Goal: Information Seeking & Learning: Learn about a topic

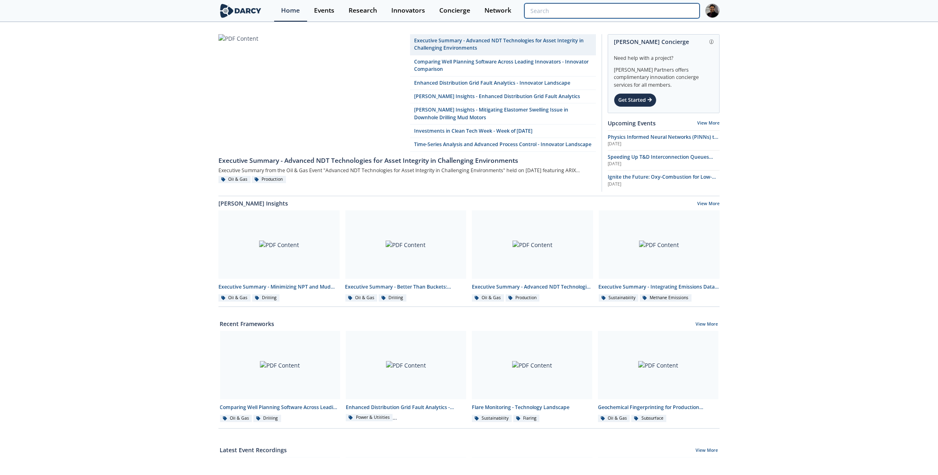
click at [681, 12] on input "search" at bounding box center [611, 10] width 175 height 15
paste input "Continuous Methane Detection"
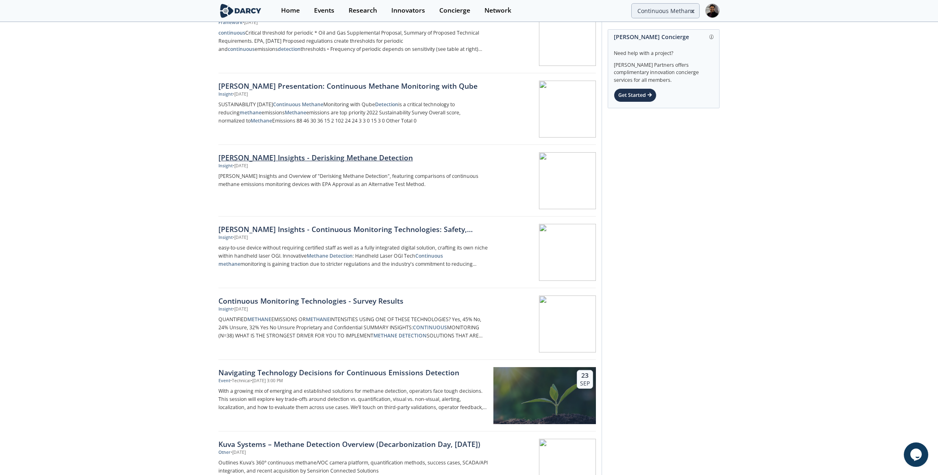
scroll to position [406, 0]
click at [668, 19] on div "Home Events Research Innovators Concierge Network Continuous Methane Detection" at bounding box center [496, 11] width 445 height 22
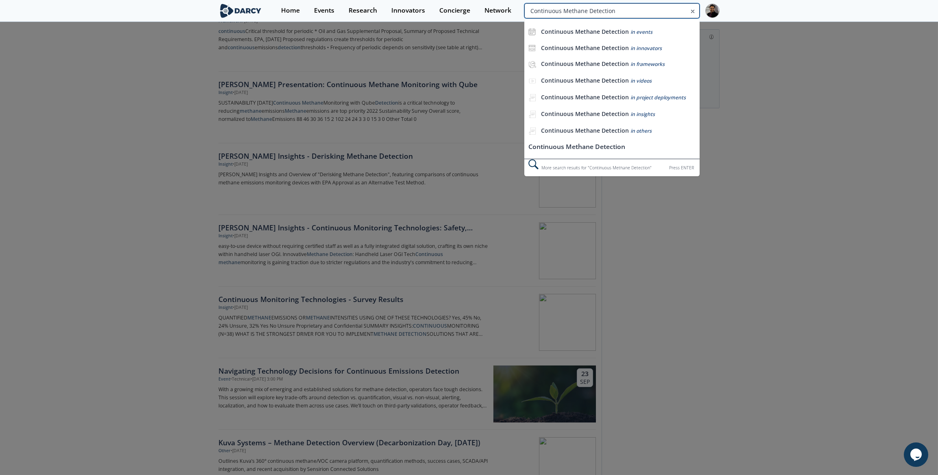
click at [668, 11] on input "Continuous Methane Detection" at bounding box center [611, 10] width 175 height 15
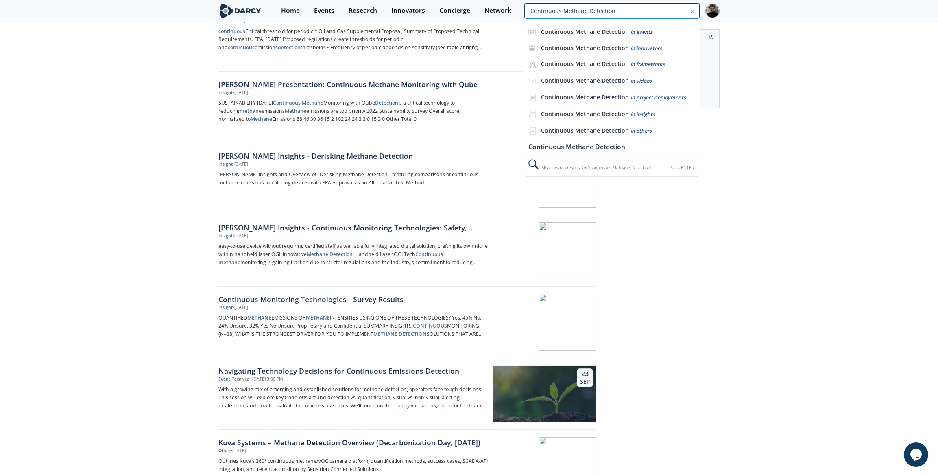
click at [668, 11] on input "Continuous Methane Detection" at bounding box center [611, 10] width 175 height 15
type input "[US_STATE] nano"
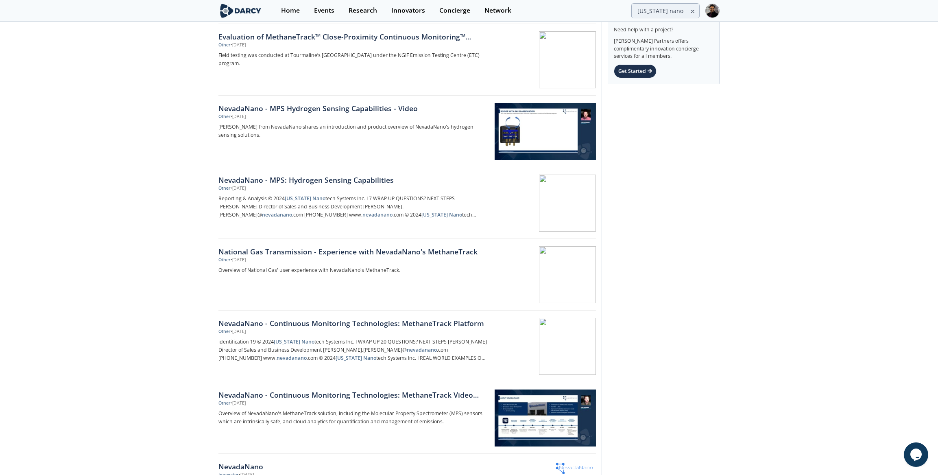
scroll to position [185, 0]
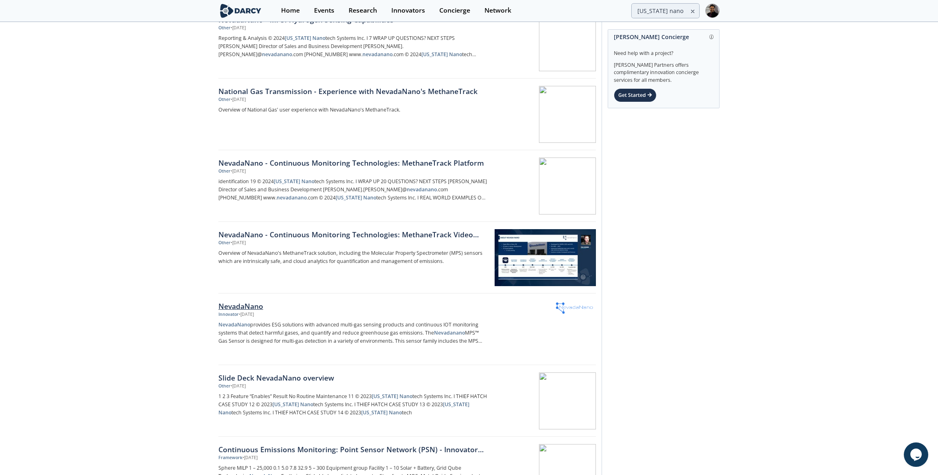
click at [267, 307] on div "NevadaNano" at bounding box center [352, 305] width 269 height 11
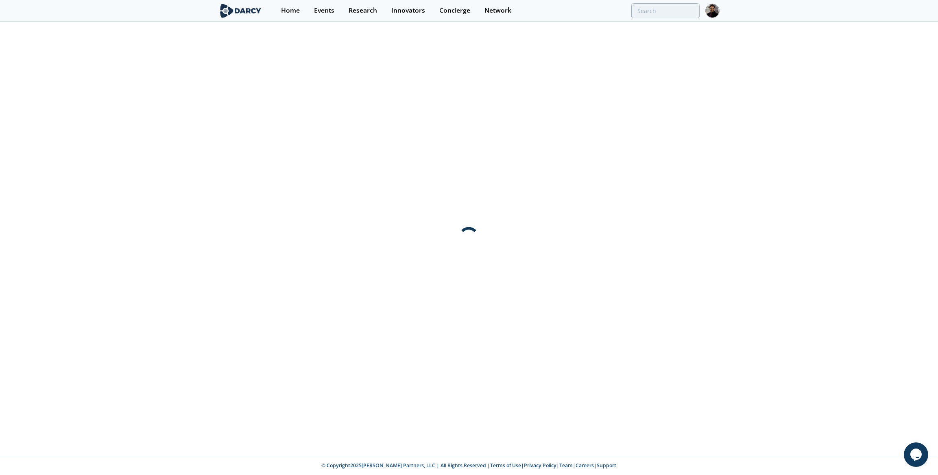
scroll to position [0, 0]
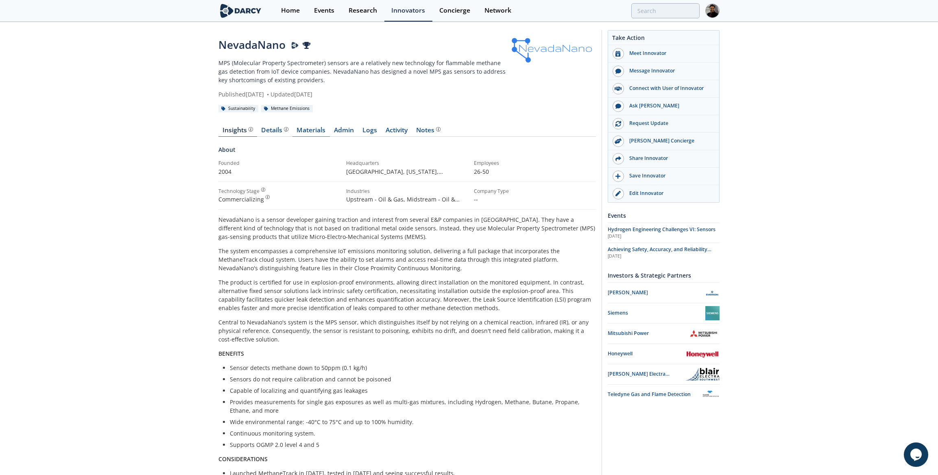
click at [314, 135] on link "Materials" at bounding box center [310, 132] width 37 height 10
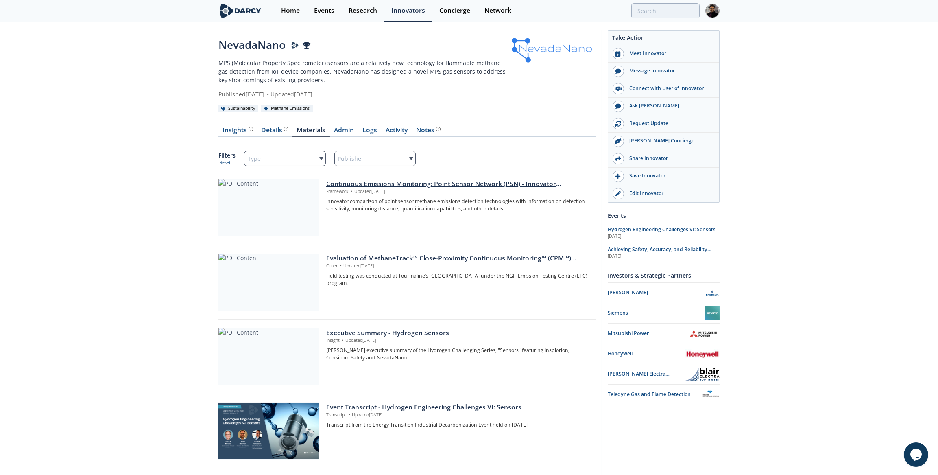
click at [273, 210] on div at bounding box center [268, 207] width 100 height 57
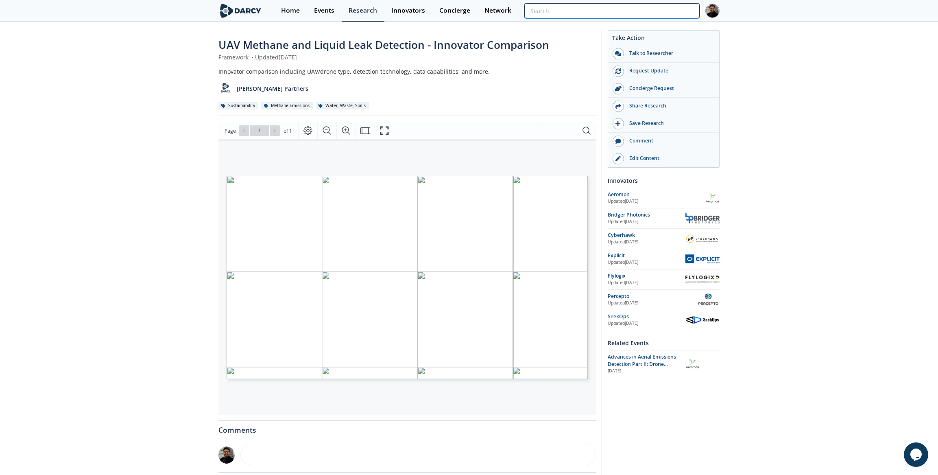
click at [660, 12] on input "search" at bounding box center [611, 10] width 175 height 15
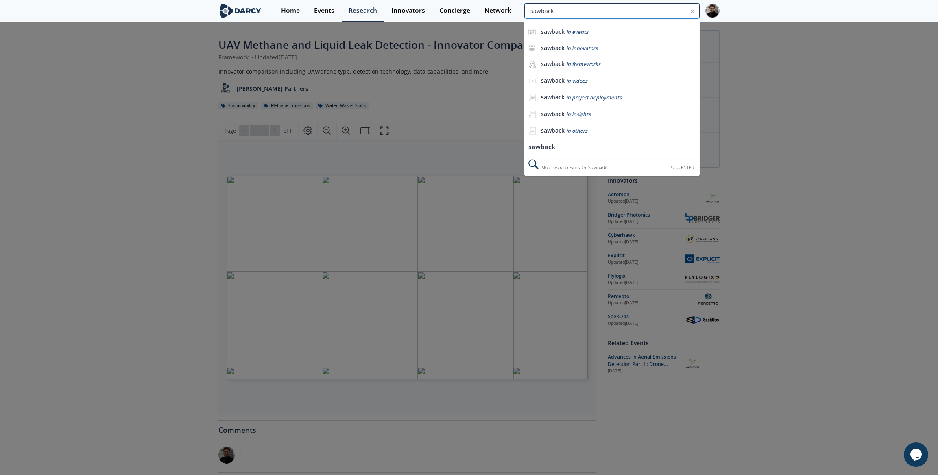
type input "sawback"
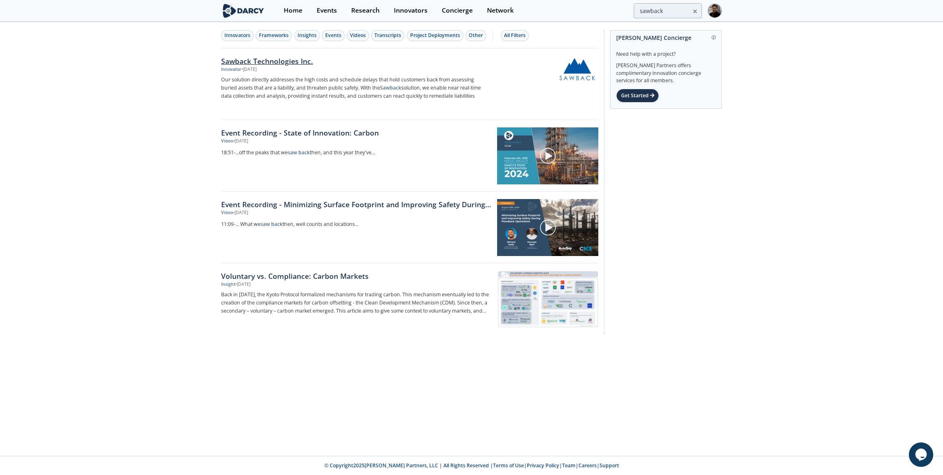
click at [242, 65] on div "Sawback Technologies Inc." at bounding box center [355, 61] width 269 height 11
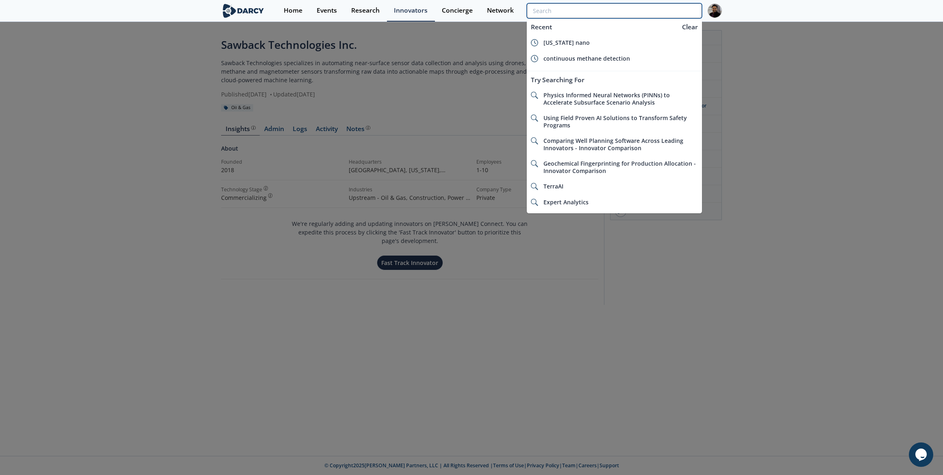
click at [677, 13] on input "search" at bounding box center [614, 10] width 175 height 15
paste input "DroneDeploy"
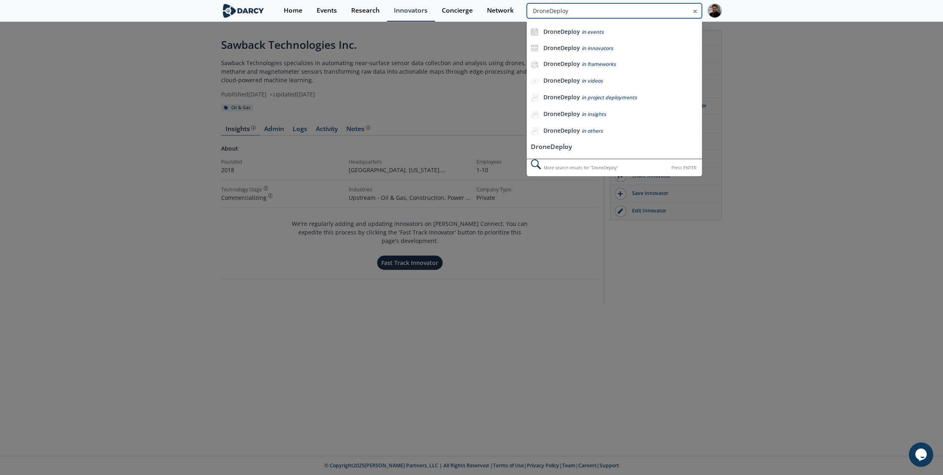
click at [558, 11] on input "DroneDeploy" at bounding box center [614, 10] width 175 height 15
type input "DroneDeploy"
click at [568, 42] on li "DroneDeploy in innovators" at bounding box center [614, 48] width 175 height 16
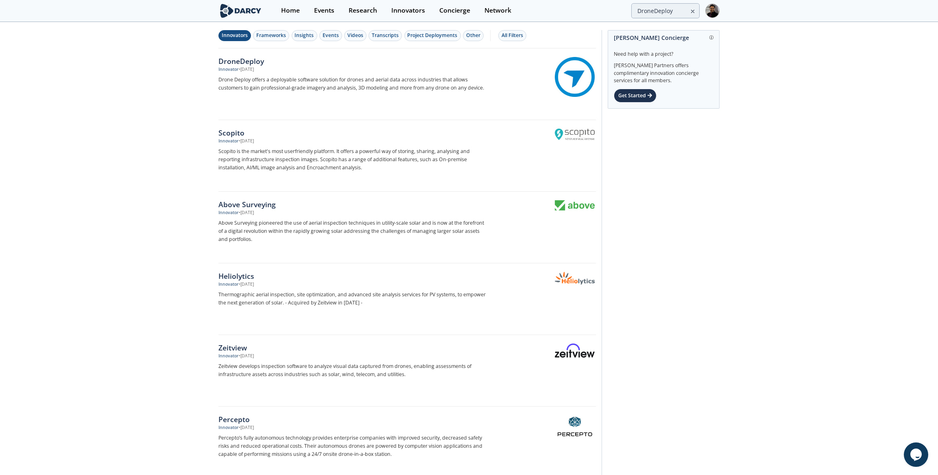
click at [299, 52] on link "DroneDeploy Innovator • Mar 18, 2024 Drone Deploy offers a deployable software …" at bounding box center [406, 84] width 377 height 72
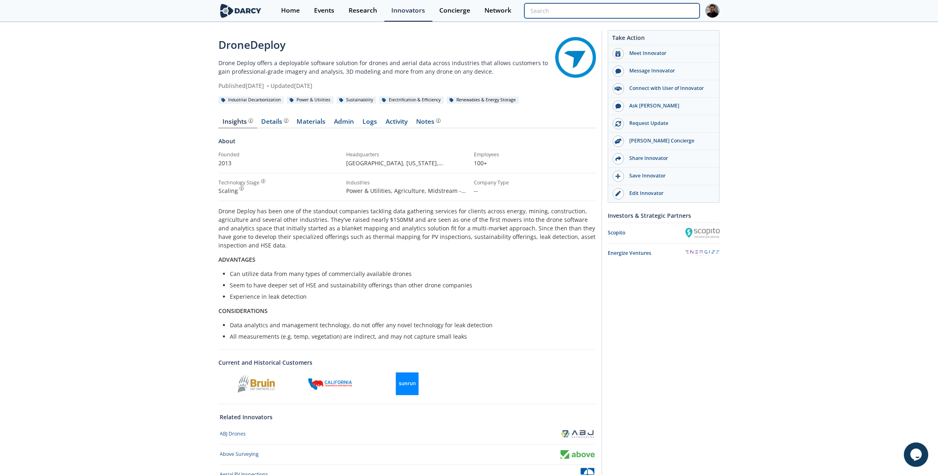
click at [661, 12] on input "search" at bounding box center [611, 10] width 175 height 15
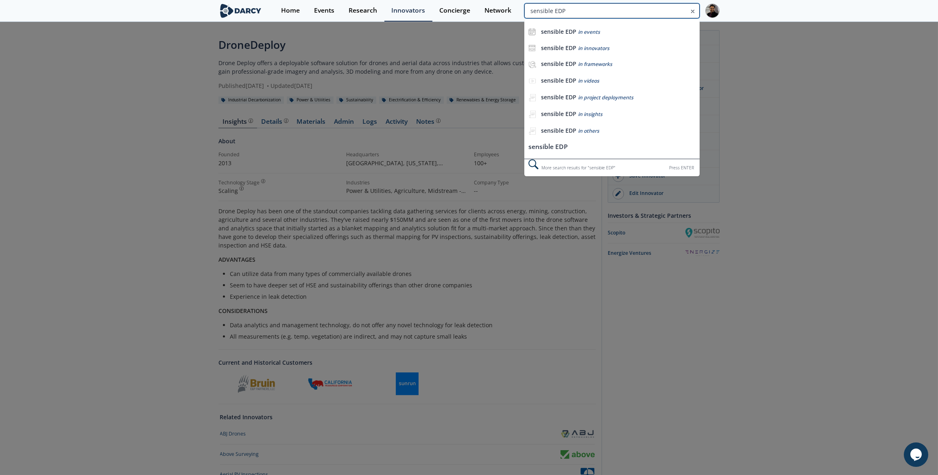
type input "sensible EDP"
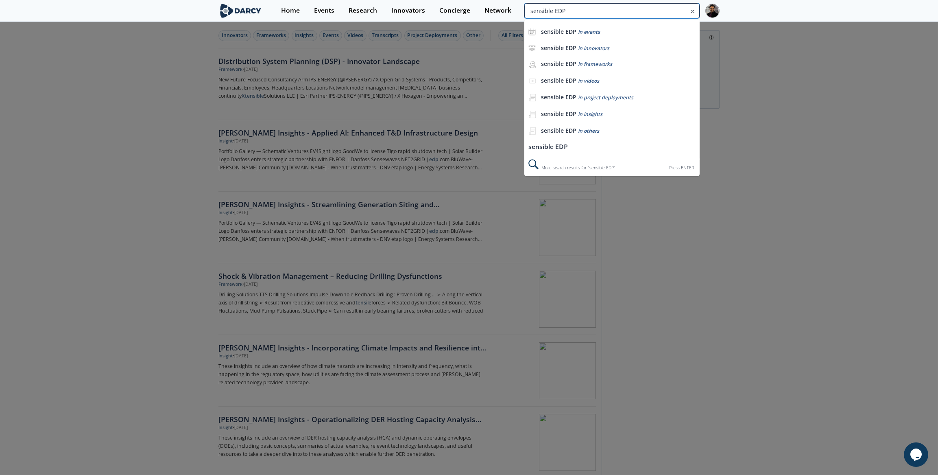
click at [677, 12] on input "sensible EDP" at bounding box center [611, 10] width 175 height 15
click at [590, 48] on span "in innovators" at bounding box center [593, 48] width 31 height 7
